Goal: Communication & Community: Answer question/provide support

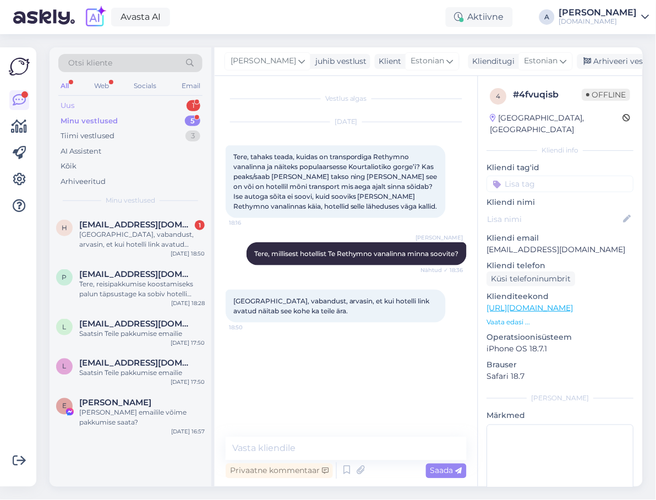
click at [195, 104] on div "1" at bounding box center [194, 105] width 14 height 11
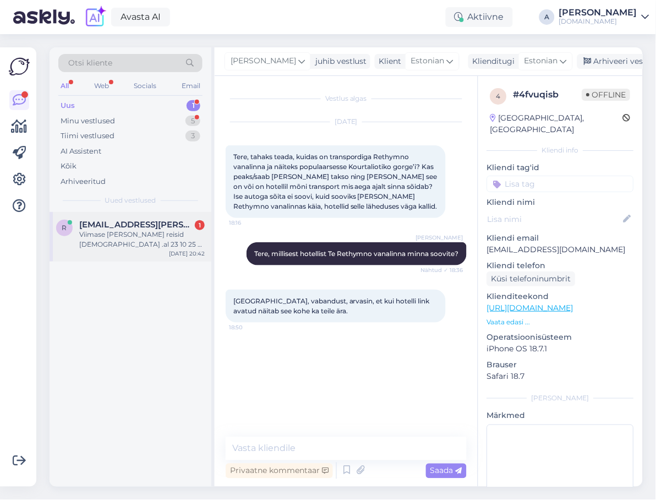
click at [152, 239] on div "Viimase [PERSON_NAME] reisid [DEMOGRAPHIC_DATA] .al 23 10 25 7 ööd. 2inimest" at bounding box center [142, 240] width 126 height 20
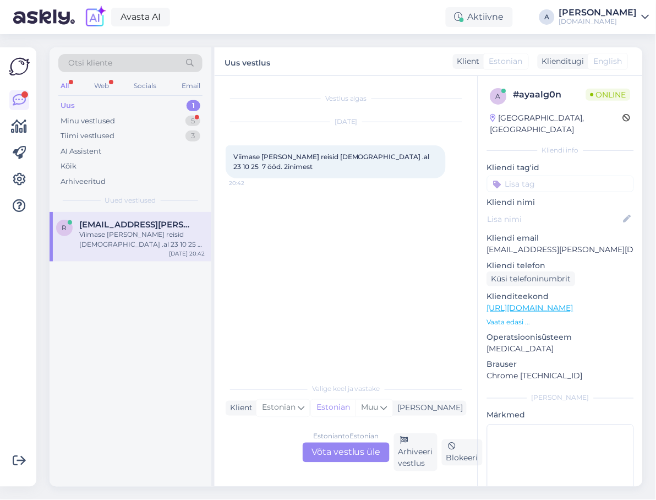
click at [360, 460] on div "Estonian to Estonian Võta vestlus üle" at bounding box center [346, 453] width 87 height 20
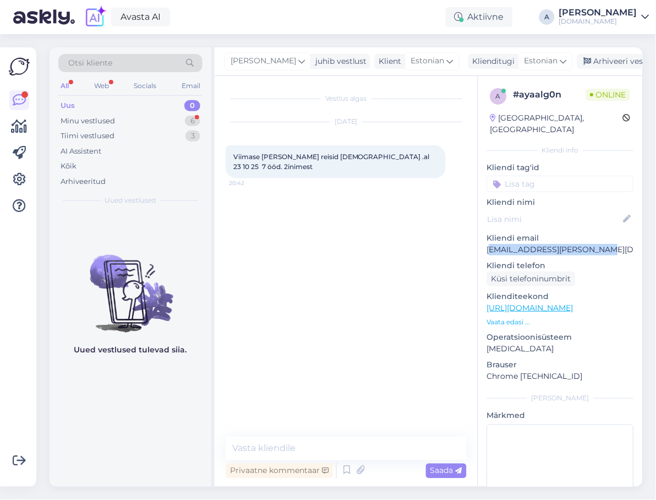
copy p "[EMAIL_ADDRESS][PERSON_NAME][DOMAIN_NAME]"
drag, startPoint x: 605, startPoint y: 241, endPoint x: 489, endPoint y: 237, distance: 115.7
click at [489, 244] on p "[EMAIL_ADDRESS][PERSON_NAME][DOMAIN_NAME]" at bounding box center [560, 250] width 147 height 12
click at [520, 244] on p "[EMAIL_ADDRESS][PERSON_NAME][DOMAIN_NAME]" at bounding box center [560, 250] width 147 height 12
click at [187, 119] on div "6" at bounding box center [192, 121] width 15 height 11
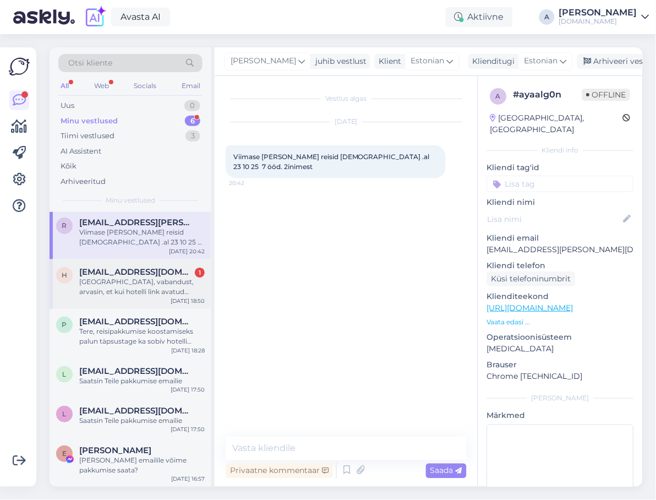
scroll to position [3, 0]
click at [158, 367] on span "[EMAIL_ADDRESS][DOMAIN_NAME]" at bounding box center [136, 371] width 115 height 10
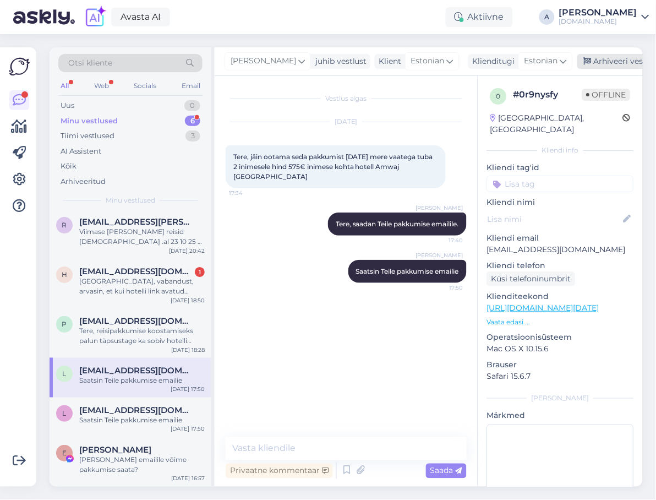
click at [599, 64] on div "Arhiveeri vestlus" at bounding box center [620, 61] width 85 height 15
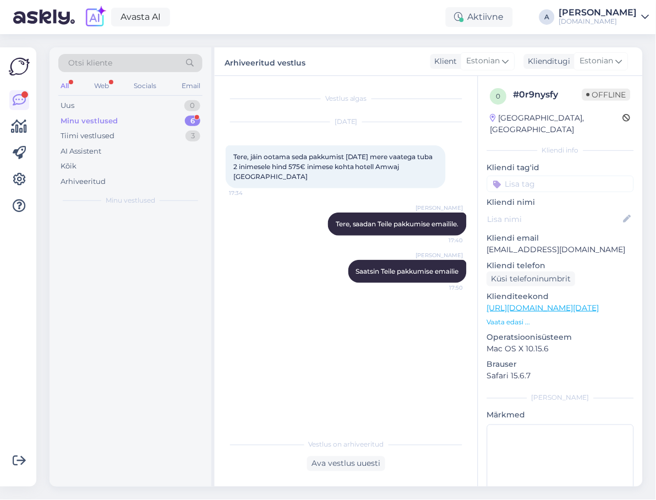
scroll to position [0, 0]
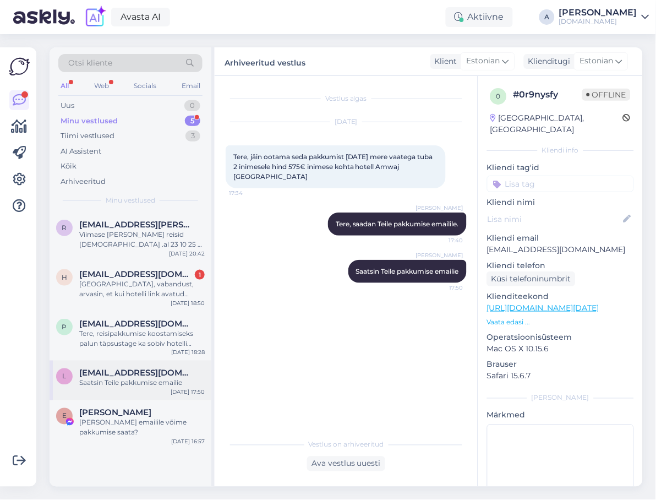
click at [138, 379] on div "Saatsin Teile pakkumise emailie" at bounding box center [142, 383] width 126 height 10
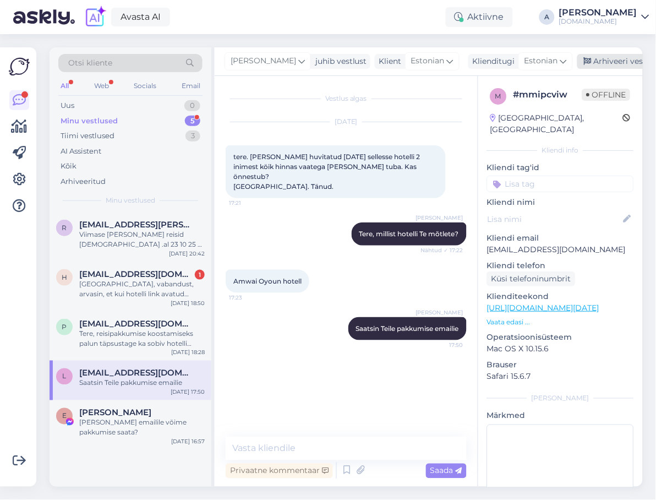
click at [596, 58] on div "Arhiveeri vestlus" at bounding box center [620, 61] width 85 height 15
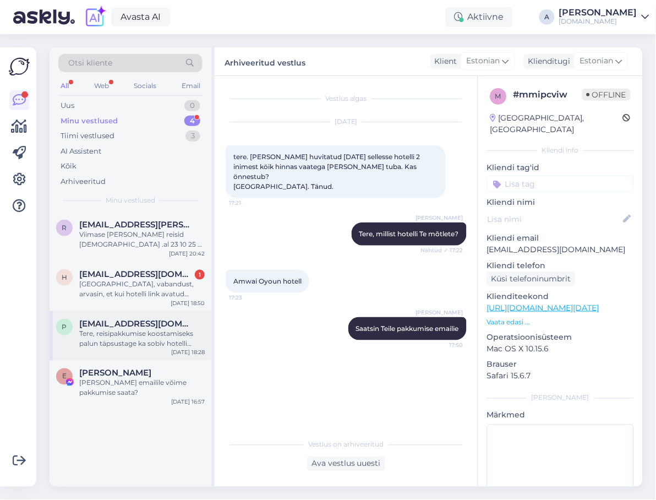
click at [170, 354] on div "p [EMAIL_ADDRESS][DOMAIN_NAME] Tere, reisipakkumise koostamiseks palun täpsusta…" at bounding box center [131, 336] width 162 height 50
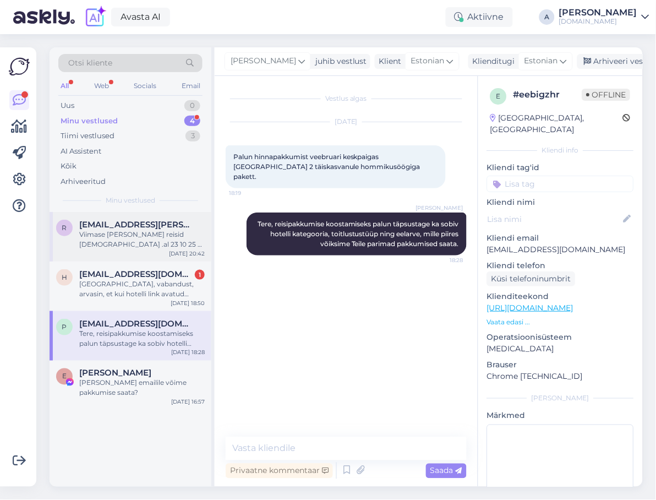
click at [155, 247] on div "Viimase [PERSON_NAME] reisid [DEMOGRAPHIC_DATA] .al 23 10 25 7 ööd. 2inimest" at bounding box center [142, 240] width 126 height 20
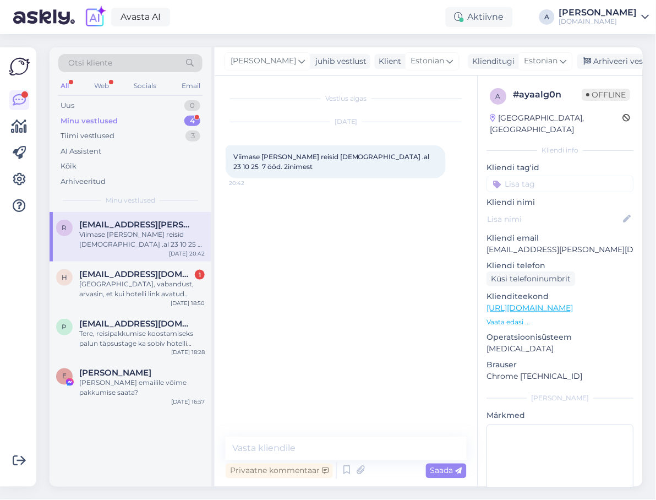
click at [287, 197] on div "Vestlus algas [DATE] Viimase [PERSON_NAME] reisid [DEMOGRAPHIC_DATA] .al 23 10 …" at bounding box center [351, 257] width 251 height 340
click at [340, 452] on textarea at bounding box center [346, 448] width 241 height 23
click at [548, 303] on link "[URL][DOMAIN_NAME]" at bounding box center [530, 308] width 86 height 10
drag, startPoint x: 599, startPoint y: 238, endPoint x: 469, endPoint y: 233, distance: 130.1
click at [487, 244] on p "[EMAIL_ADDRESS][PERSON_NAME][DOMAIN_NAME]" at bounding box center [560, 250] width 147 height 12
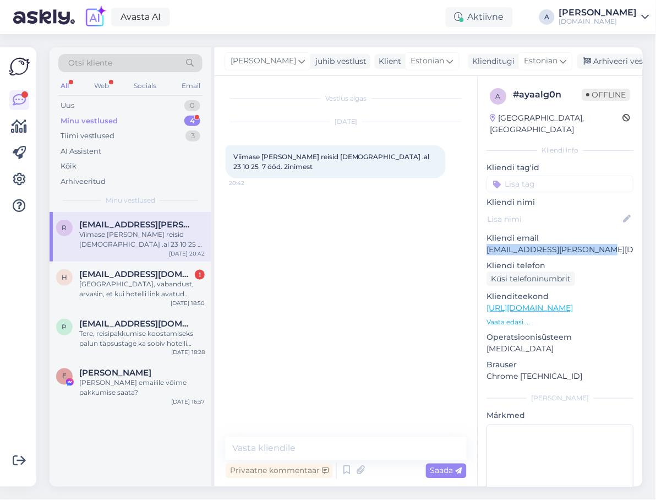
copy p "[EMAIL_ADDRESS][PERSON_NAME][DOMAIN_NAME]"
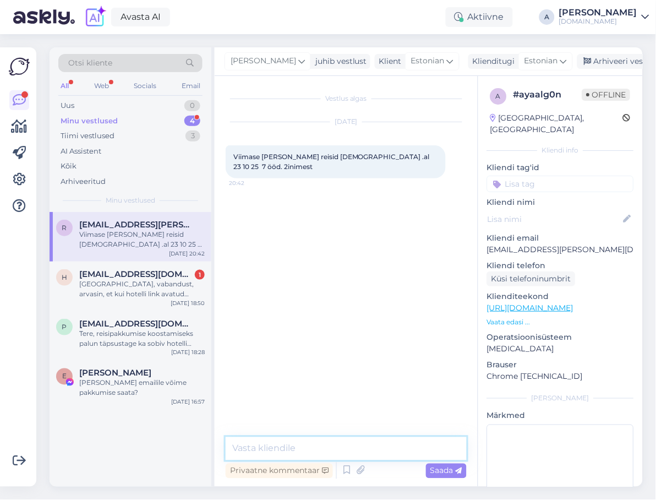
click at [306, 444] on textarea at bounding box center [346, 448] width 241 height 23
type textarea "Tere, saatsin Teile pakkumise emailile."
